Goal: Task Accomplishment & Management: Manage account settings

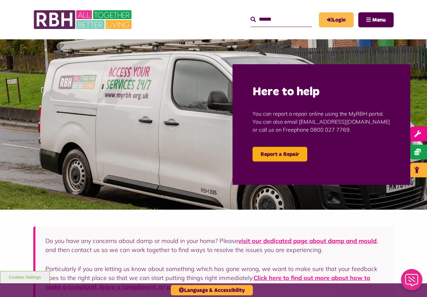
click at [338, 20] on link "Login" at bounding box center [336, 19] width 35 height 15
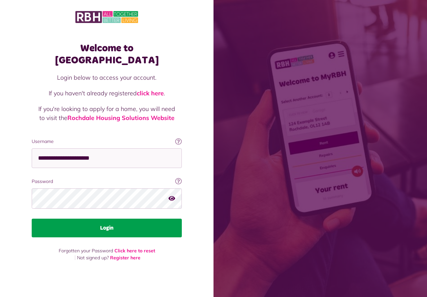
click at [112, 222] on button "Login" at bounding box center [107, 228] width 150 height 19
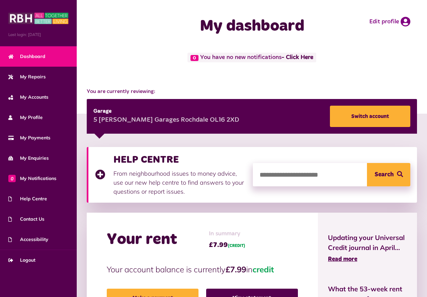
scroll to position [34, 0]
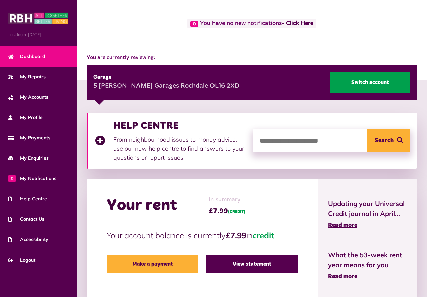
click at [361, 80] on link "Switch account" at bounding box center [370, 82] width 80 height 21
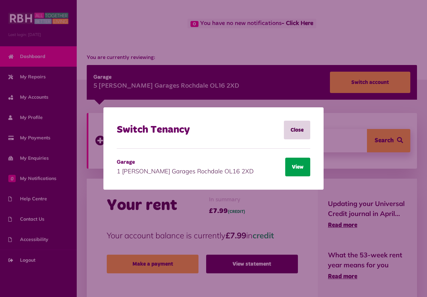
click at [296, 165] on button "View" at bounding box center [297, 167] width 25 height 19
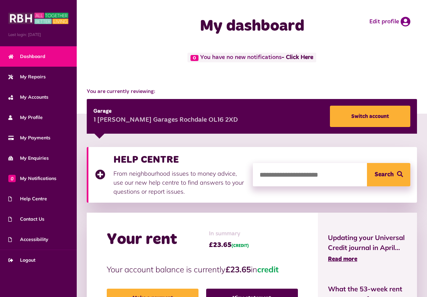
click at [36, 53] on link "Dashboard" at bounding box center [38, 56] width 77 height 20
